Goal: Task Accomplishment & Management: Manage account settings

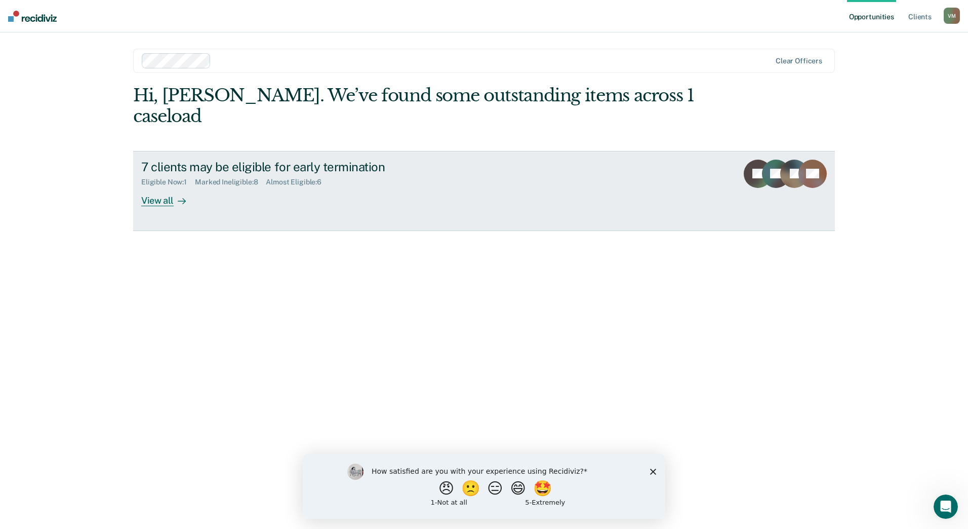
click at [167, 186] on div "View all" at bounding box center [169, 196] width 57 height 20
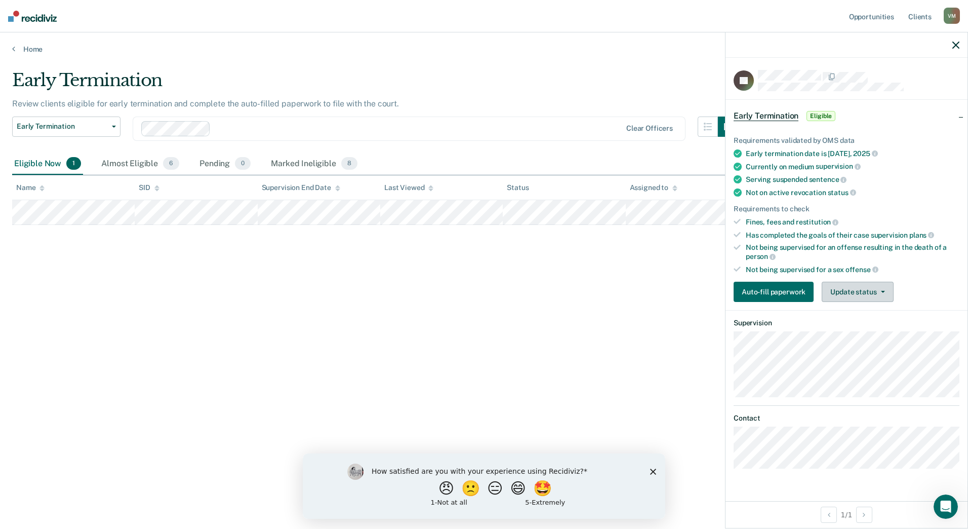
click at [865, 294] on button "Update status" at bounding box center [857, 291] width 71 height 20
click at [867, 332] on button "Mark Ineligible" at bounding box center [871, 332] width 98 height 16
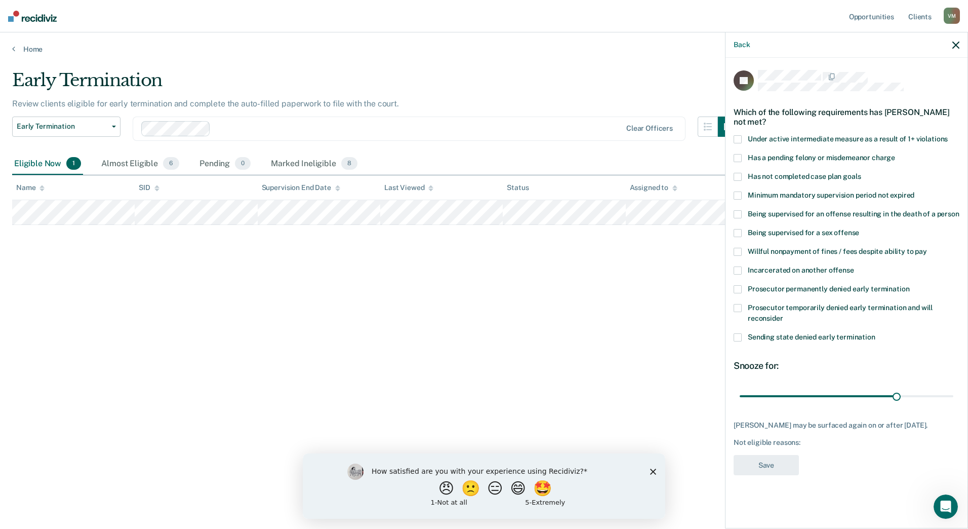
click at [740, 173] on span at bounding box center [738, 177] width 8 height 8
drag, startPoint x: 896, startPoint y: 395, endPoint x: 961, endPoint y: 397, distance: 64.8
type input "40"
click at [953, 397] on input "range" at bounding box center [847, 396] width 214 height 18
click at [776, 465] on button "Save" at bounding box center [766, 465] width 65 height 21
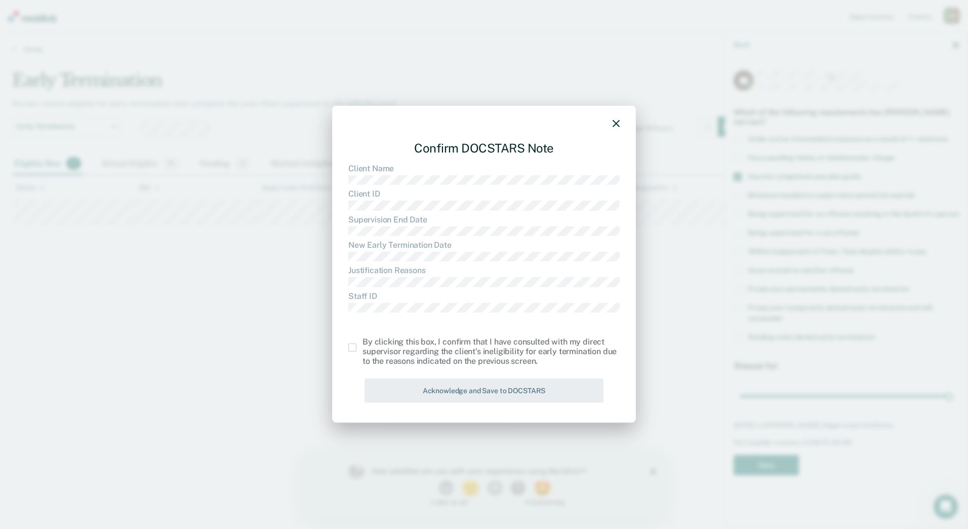
click at [348, 347] on span at bounding box center [352, 347] width 8 height 8
click at [362, 343] on input "checkbox" at bounding box center [362, 343] width 0 height 0
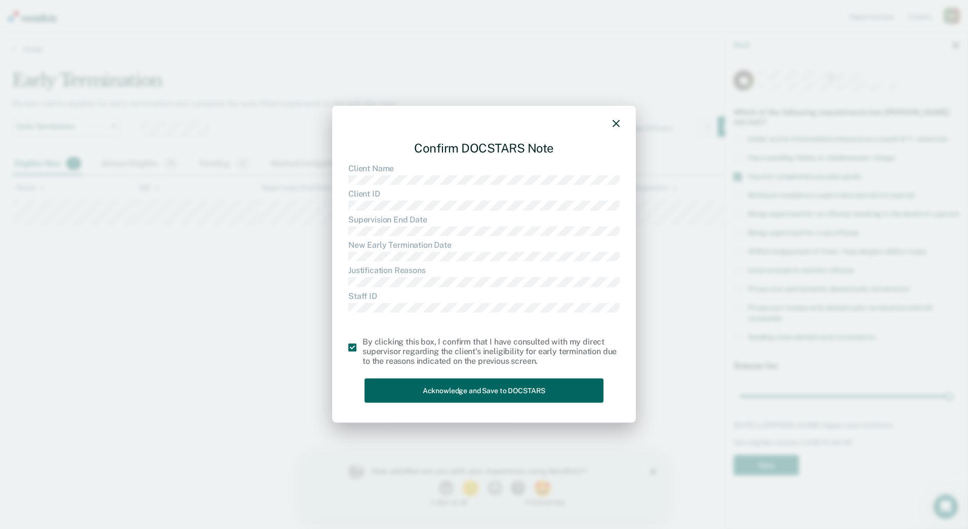
click at [424, 387] on button "Acknowledge and Save to DOCSTARS" at bounding box center [484, 390] width 239 height 25
